Goal: Transaction & Acquisition: Purchase product/service

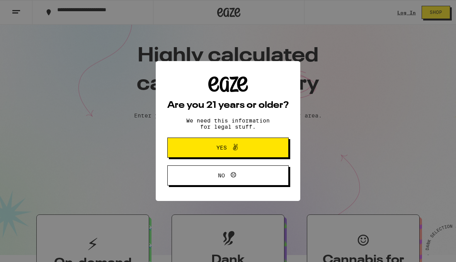
click at [225, 150] on span "Yes" at bounding box center [222, 147] width 10 height 5
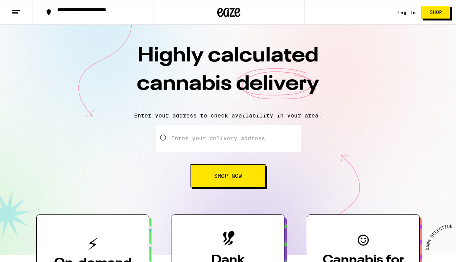
click at [186, 143] on input "Enter your delivery address" at bounding box center [228, 138] width 145 height 27
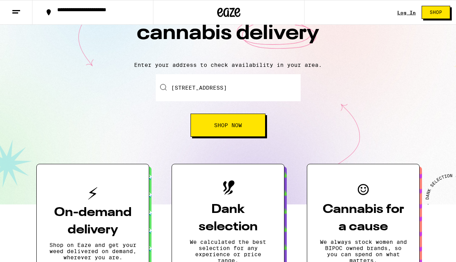
scroll to position [50, 0]
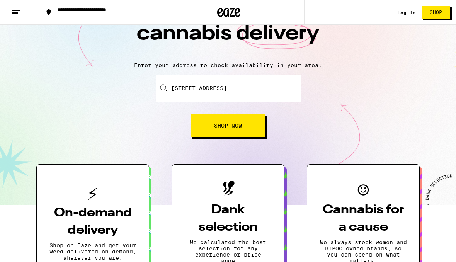
click at [251, 126] on button "Shop Now" at bounding box center [228, 125] width 75 height 23
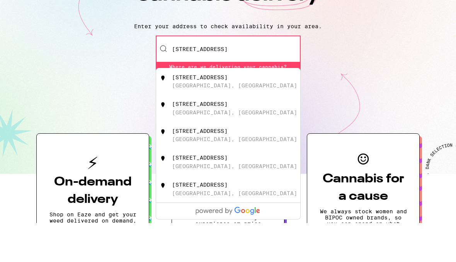
click at [212, 113] on div "[STREET_ADDRESS]" at bounding box center [200, 116] width 56 height 6
type input "[STREET_ADDRESS]"
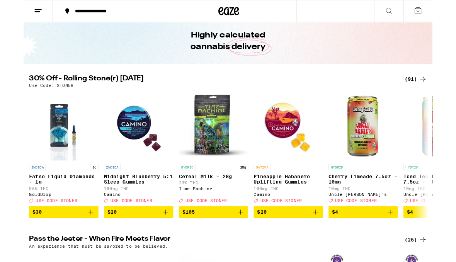
scroll to position [28, 0]
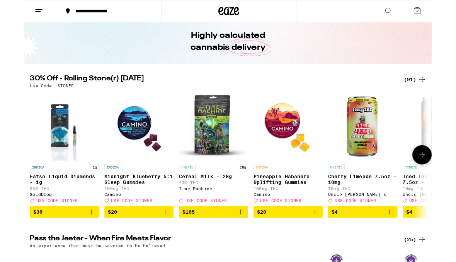
click at [46, 163] on img "Open page for Fatso Liquid Diamonds - 1g from GoldDrop" at bounding box center [45, 140] width 62 height 77
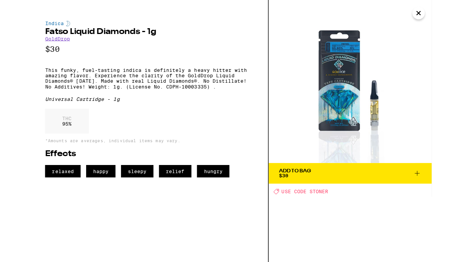
click at [436, 194] on icon at bounding box center [439, 193] width 9 height 9
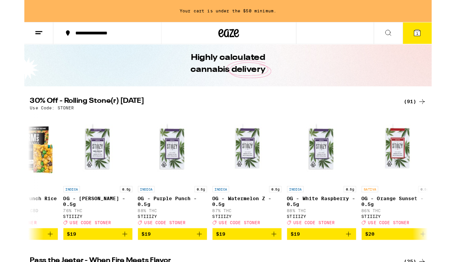
scroll to position [0, 1299]
click at [336, 183] on img "Open page for OG - White Raspberry - 0.5g from STIIIZY" at bounding box center [332, 165] width 77 height 77
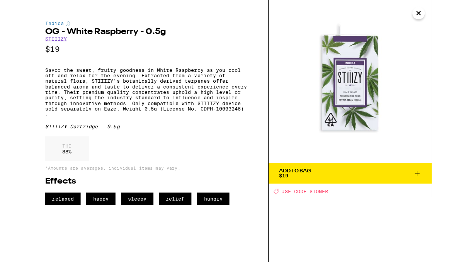
click at [440, 14] on icon "Close" at bounding box center [441, 15] width 9 height 12
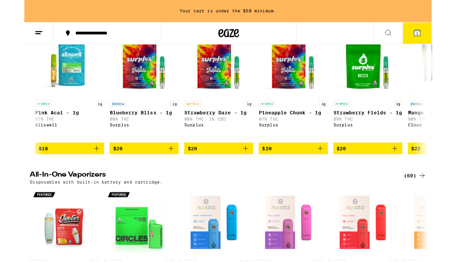
scroll to position [0, 442]
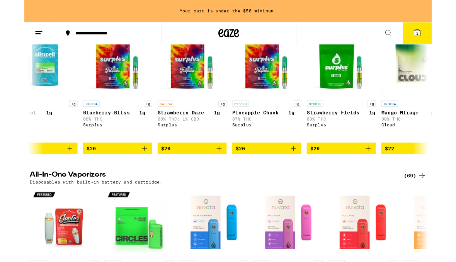
click at [133, 171] on icon "Add to bag" at bounding box center [134, 166] width 9 height 9
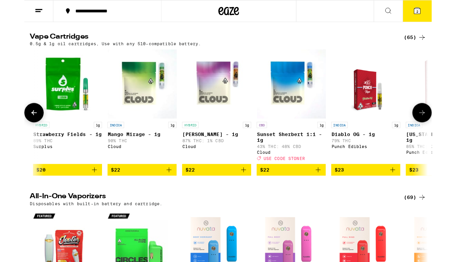
scroll to position [0, 757]
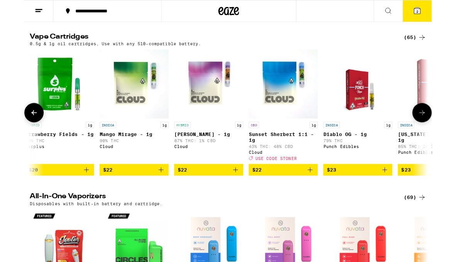
click at [152, 195] on icon "Add to bag" at bounding box center [152, 190] width 9 height 9
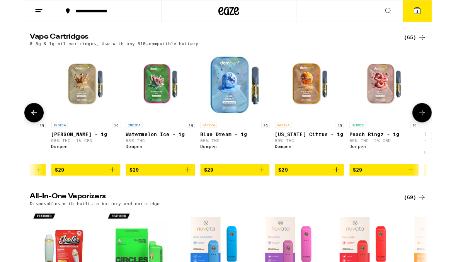
scroll to position [0, 1596]
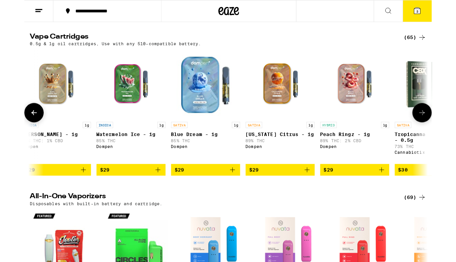
click at [150, 193] on icon "Add to bag" at bounding box center [149, 190] width 5 height 5
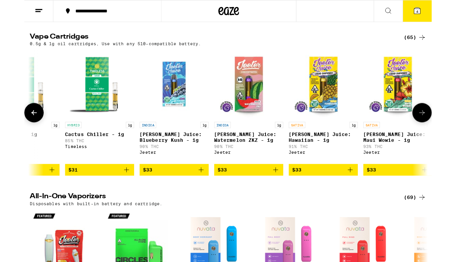
scroll to position [0, 3135]
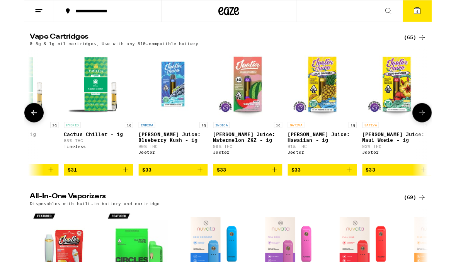
click at [279, 195] on icon "Add to bag" at bounding box center [280, 190] width 9 height 9
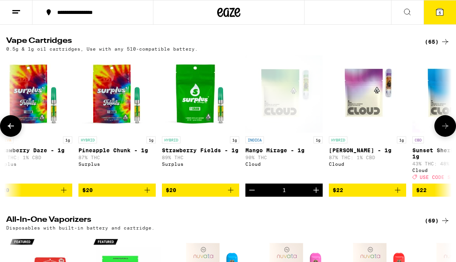
scroll to position [0, 596]
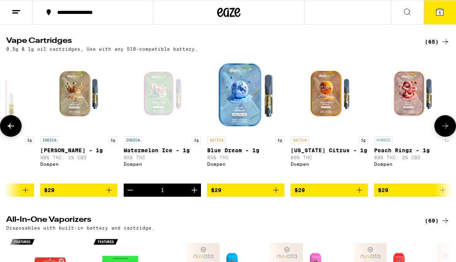
click at [14, 10] on line at bounding box center [16, 10] width 8 height 0
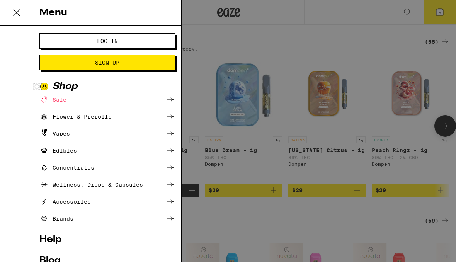
scroll to position [0, 1556]
click at [171, 132] on icon at bounding box center [170, 133] width 6 height 5
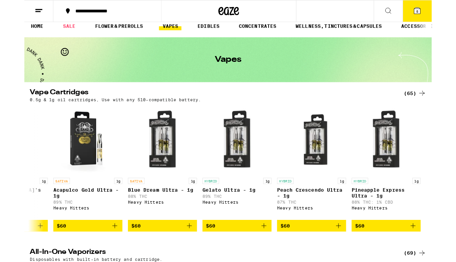
scroll to position [0, 4985]
click at [407, 172] on img "Open page for Pineapple Express Ultra - 1g from Heavy Hitters" at bounding box center [405, 156] width 77 height 77
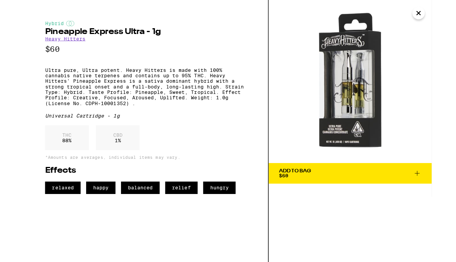
click at [441, 13] on icon "Close" at bounding box center [441, 15] width 9 height 12
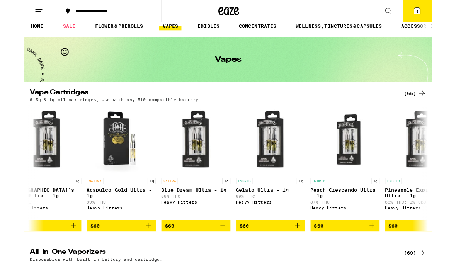
scroll to position [0, 4946]
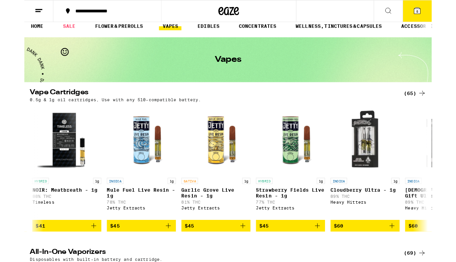
click at [443, 102] on icon at bounding box center [445, 104] width 9 height 9
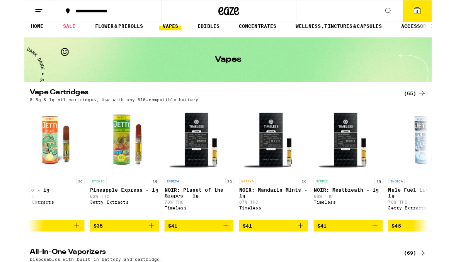
scroll to position [0, 4157]
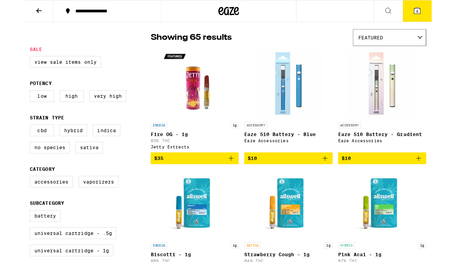
scroll to position [58, 0]
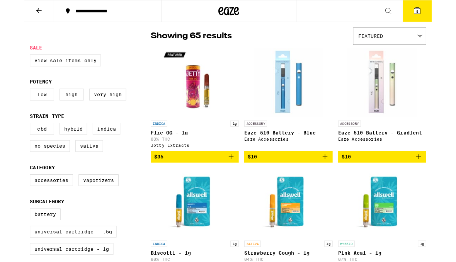
click at [93, 150] on label "Indica" at bounding box center [92, 144] width 31 height 13
click at [8, 139] on input "Indica" at bounding box center [8, 139] width 0 height 0
checkbox input "true"
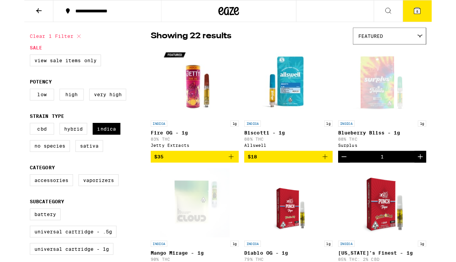
click at [338, 179] on icon "Add to bag" at bounding box center [336, 175] width 9 height 9
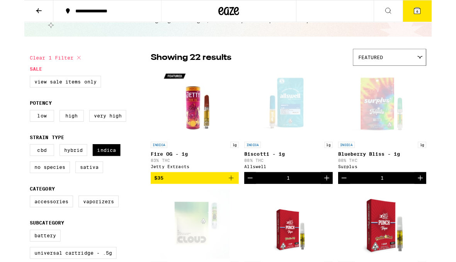
scroll to position [37, 0]
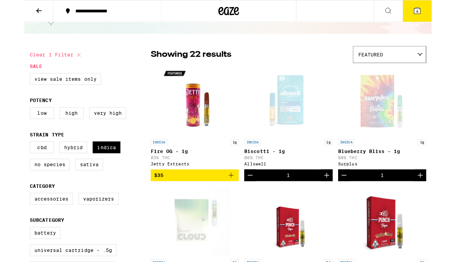
click at [72, 191] on label "Sativa" at bounding box center [72, 184] width 31 height 13
click at [8, 160] on input "Sativa" at bounding box center [8, 160] width 0 height 0
checkbox input "true"
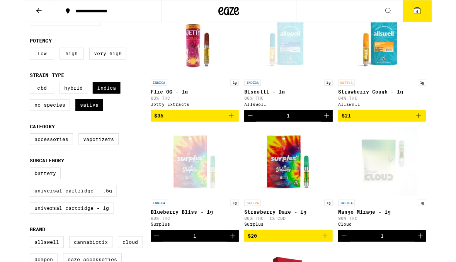
scroll to position [107, 0]
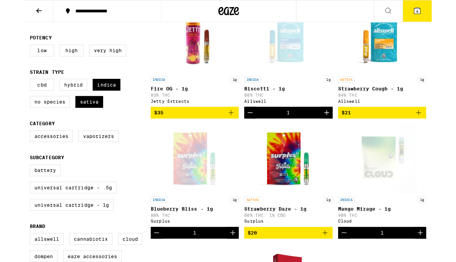
click at [23, 217] on label "Universal Cartridge - .5g" at bounding box center [54, 209] width 97 height 13
click at [8, 186] on input "Universal Cartridge - .5g" at bounding box center [8, 185] width 0 height 0
checkbox input "true"
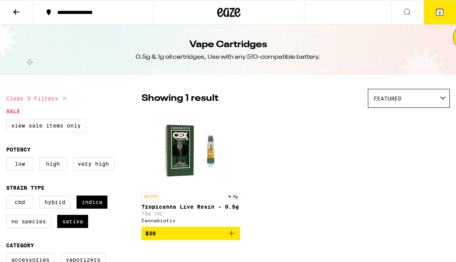
click at [435, 12] on icon at bounding box center [439, 11] width 9 height 9
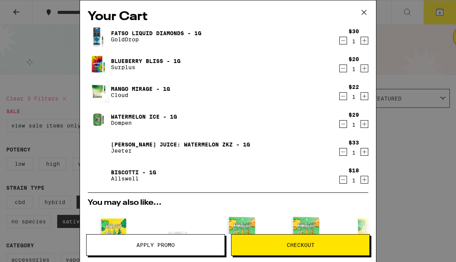
click at [342, 152] on icon "Decrement" at bounding box center [343, 151] width 7 height 9
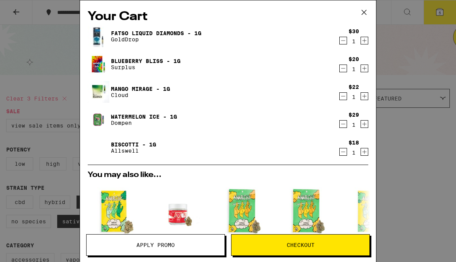
click at [306, 244] on span "Checkout" at bounding box center [301, 244] width 28 height 5
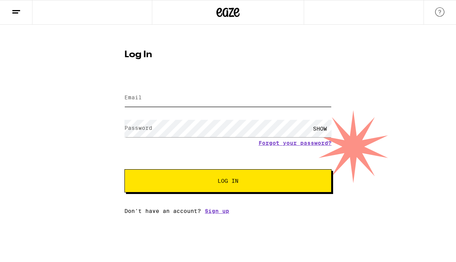
click at [197, 97] on input "Email" at bounding box center [228, 97] width 207 height 17
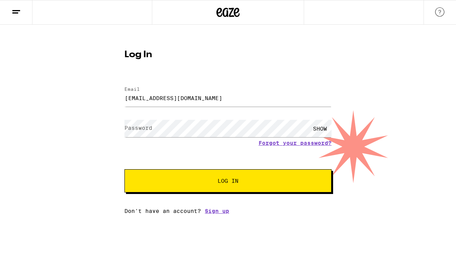
type input "[EMAIL_ADDRESS][DOMAIN_NAME]"
click at [228, 182] on button "Log In" at bounding box center [228, 180] width 207 height 23
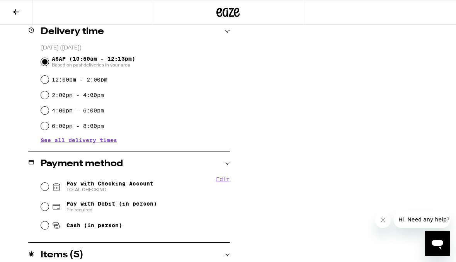
scroll to position [197, 0]
click at [47, 190] on input "Pay with Checking Account TOTAL CHECKING" at bounding box center [45, 187] width 8 height 8
radio input "true"
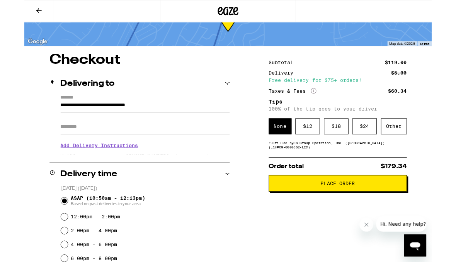
scroll to position [34, 0]
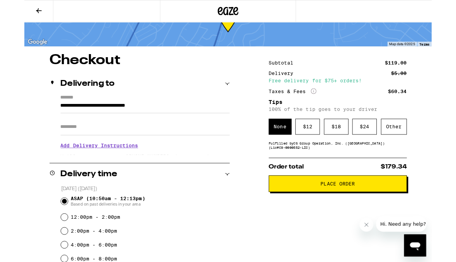
click at [414, 142] on div "Other" at bounding box center [413, 142] width 29 height 18
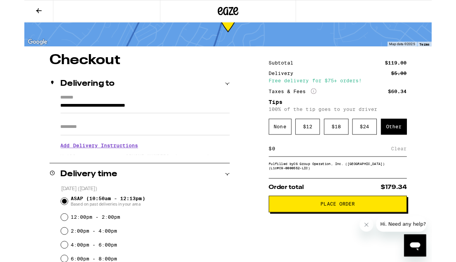
scroll to position [33, 0]
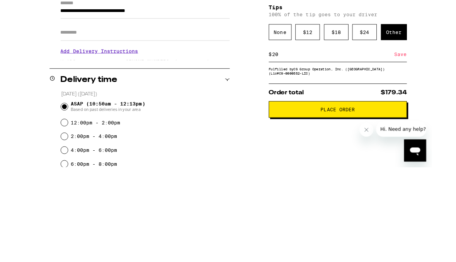
type input "20"
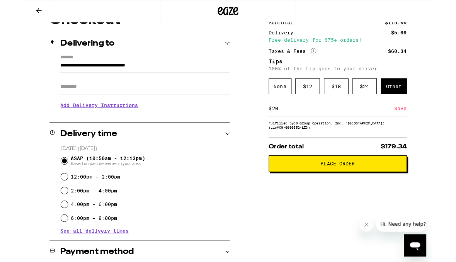
scroll to position [77, 0]
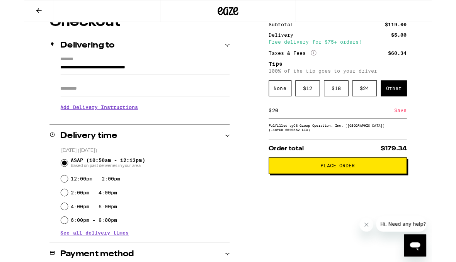
click at [423, 126] on div "Save" at bounding box center [421, 123] width 14 height 17
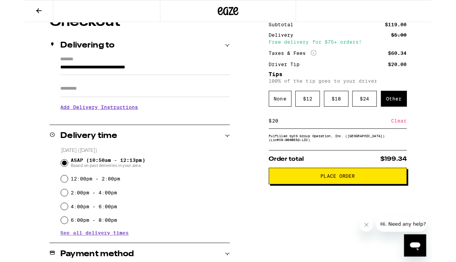
click at [363, 200] on span "Place Order" at bounding box center [351, 196] width 38 height 5
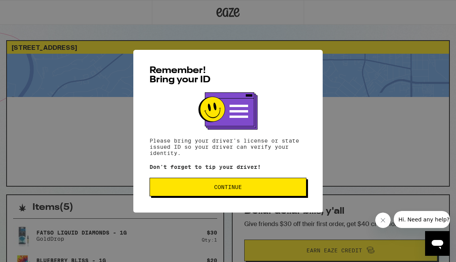
click at [246, 188] on span "Continue" at bounding box center [228, 186] width 144 height 5
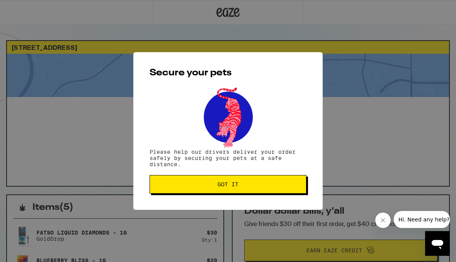
click at [247, 184] on span "Got it" at bounding box center [228, 184] width 144 height 5
